Goal: Task Accomplishment & Management: Complete application form

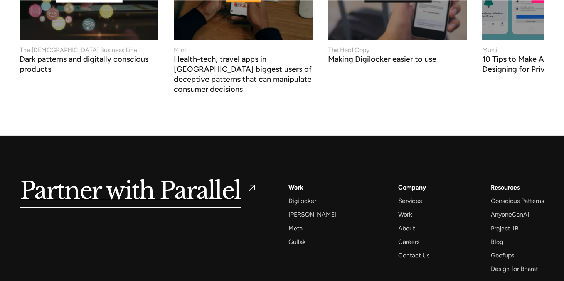
scroll to position [3324, 0]
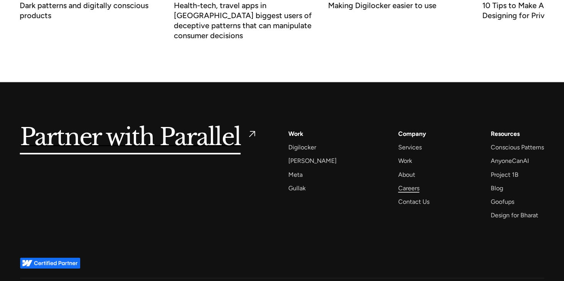
click at [406, 183] on div "Careers" at bounding box center [408, 188] width 21 height 10
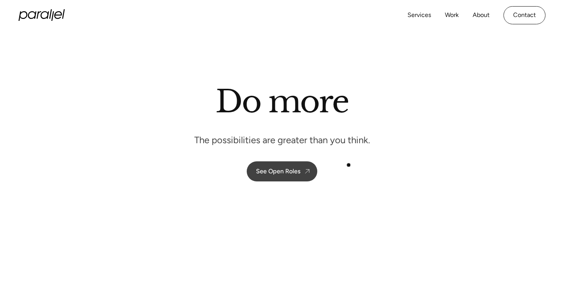
click at [275, 167] on div "See Open Roles" at bounding box center [278, 170] width 44 height 7
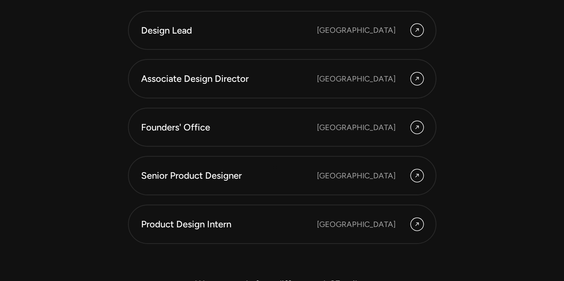
scroll to position [2133, 0]
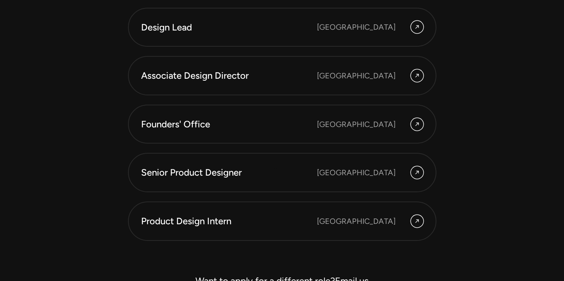
click at [275, 167] on div "Senior Product Designer" at bounding box center [229, 172] width 176 height 13
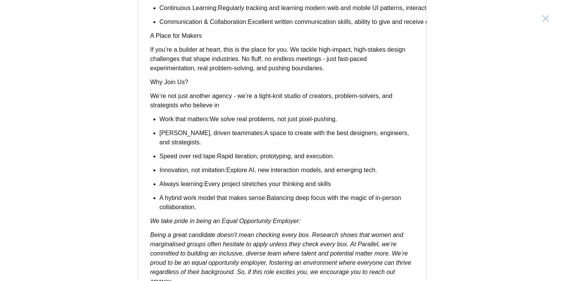
scroll to position [641, 0]
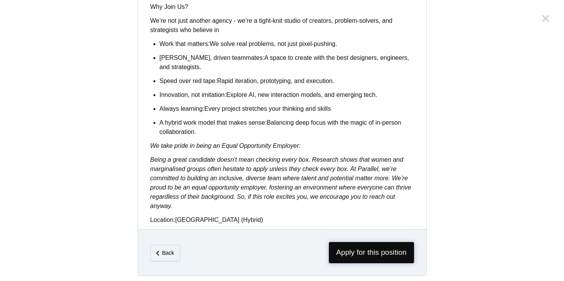
click at [381, 244] on span "Apply for this position" at bounding box center [371, 252] width 85 height 21
